Goal: Task Accomplishment & Management: Understand process/instructions

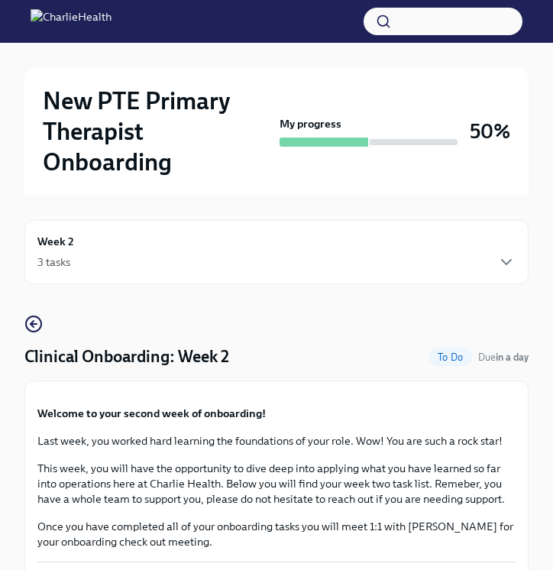
click at [162, 269] on div "3 tasks" at bounding box center [276, 262] width 478 height 18
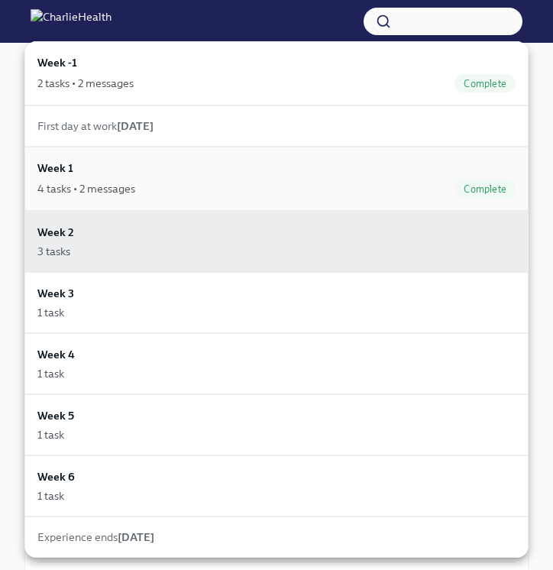
click at [170, 176] on div "Week 1 4 tasks • 2 messages Complete" at bounding box center [276, 179] width 478 height 38
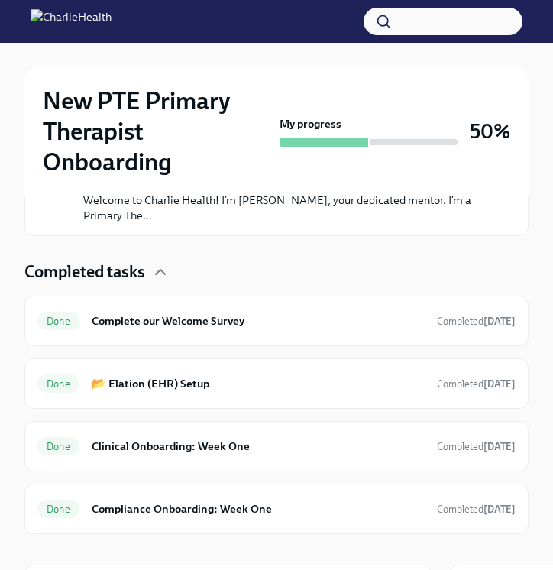
scroll to position [555, 0]
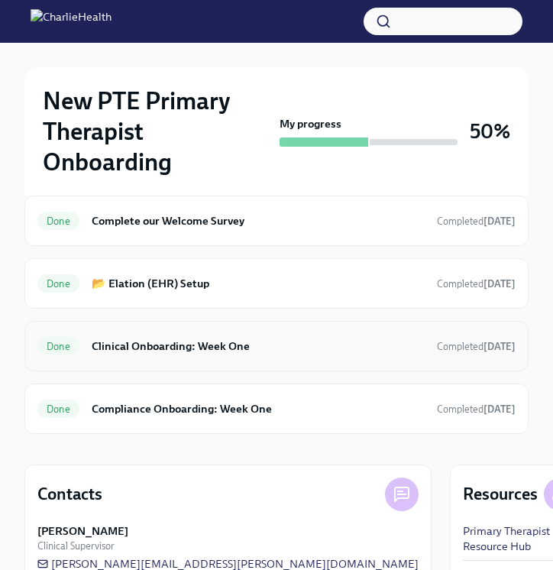
click at [195, 347] on h6 "Clinical Onboarding: Week One" at bounding box center [258, 346] width 333 height 17
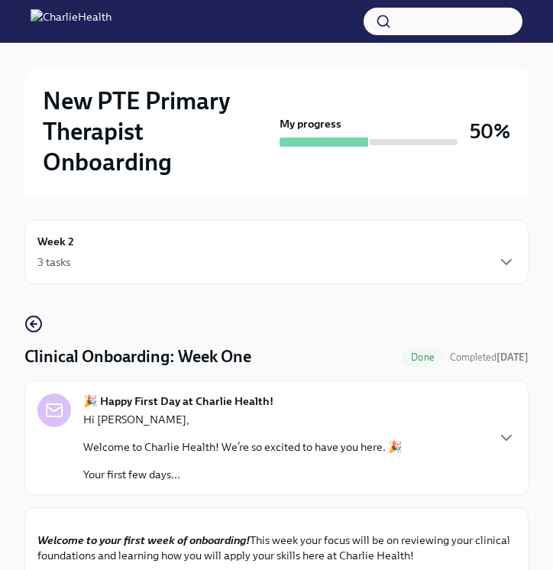
click at [35, 320] on icon "button" at bounding box center [33, 324] width 18 height 18
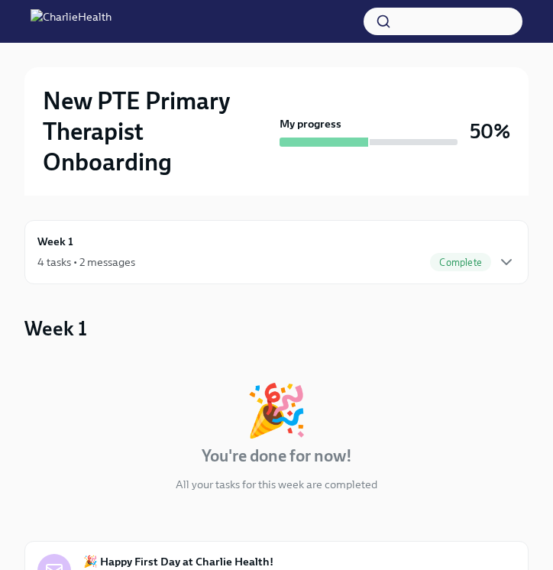
click at [111, 231] on div "Week 1 4 tasks • 2 messages Complete" at bounding box center [276, 252] width 504 height 64
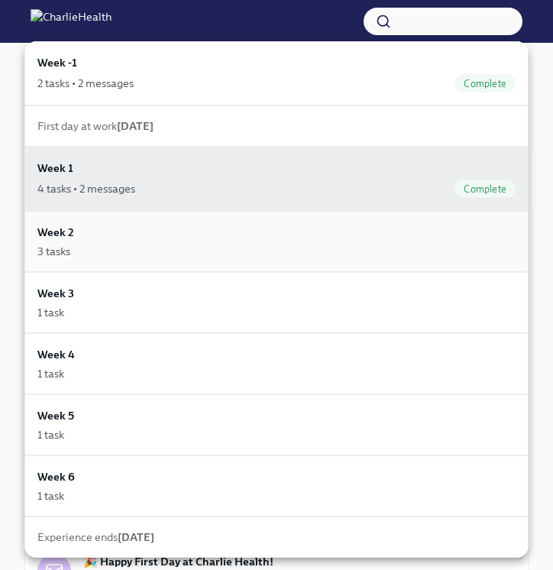
click at [91, 262] on div "Week 2 3 tasks" at bounding box center [276, 241] width 504 height 61
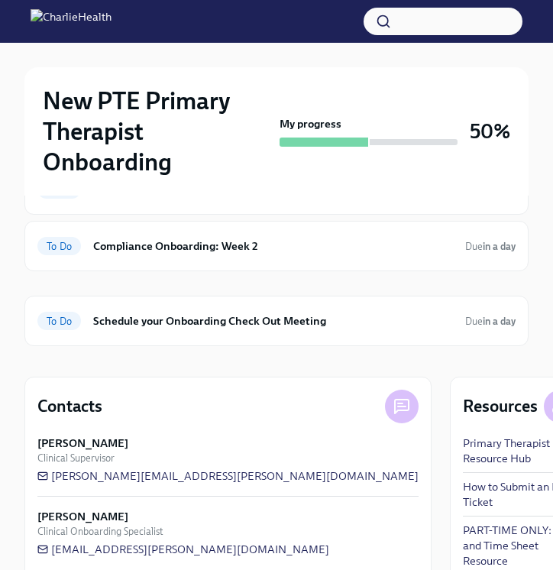
scroll to position [214, 0]
